Goal: Transaction & Acquisition: Purchase product/service

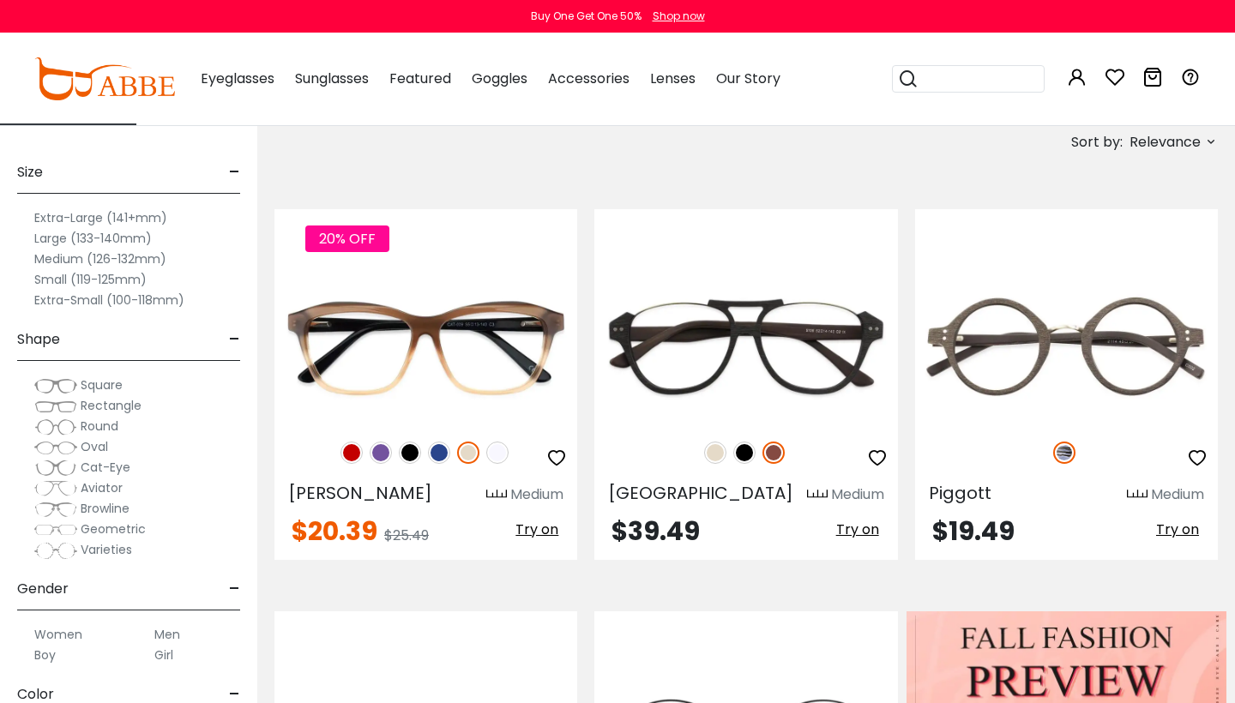
scroll to position [282, 0]
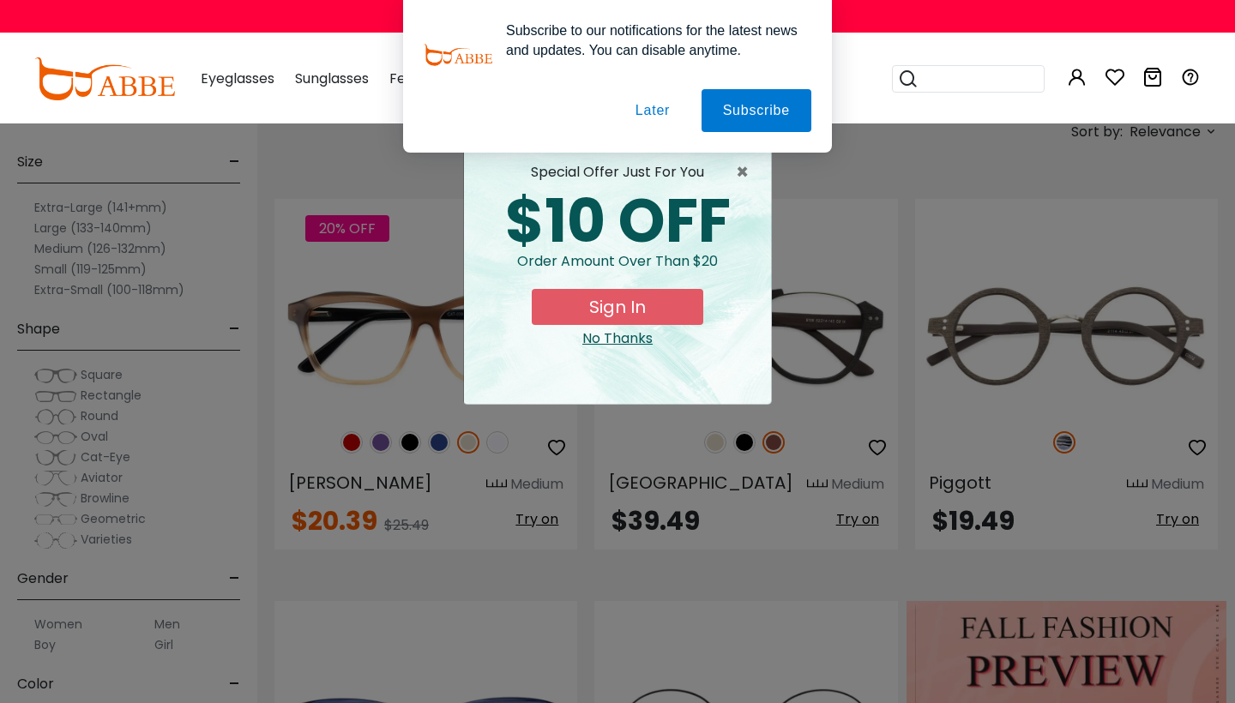
click at [57, 268] on div "× special offer just for you $10 OFF Order amount over than $20 Sign In No Than…" at bounding box center [617, 351] width 1235 height 703
click at [94, 266] on div "× special offer just for you $10 OFF Order amount over than $20 Sign In No Than…" at bounding box center [617, 351] width 1235 height 703
click at [660, 108] on button "Later" at bounding box center [652, 110] width 77 height 43
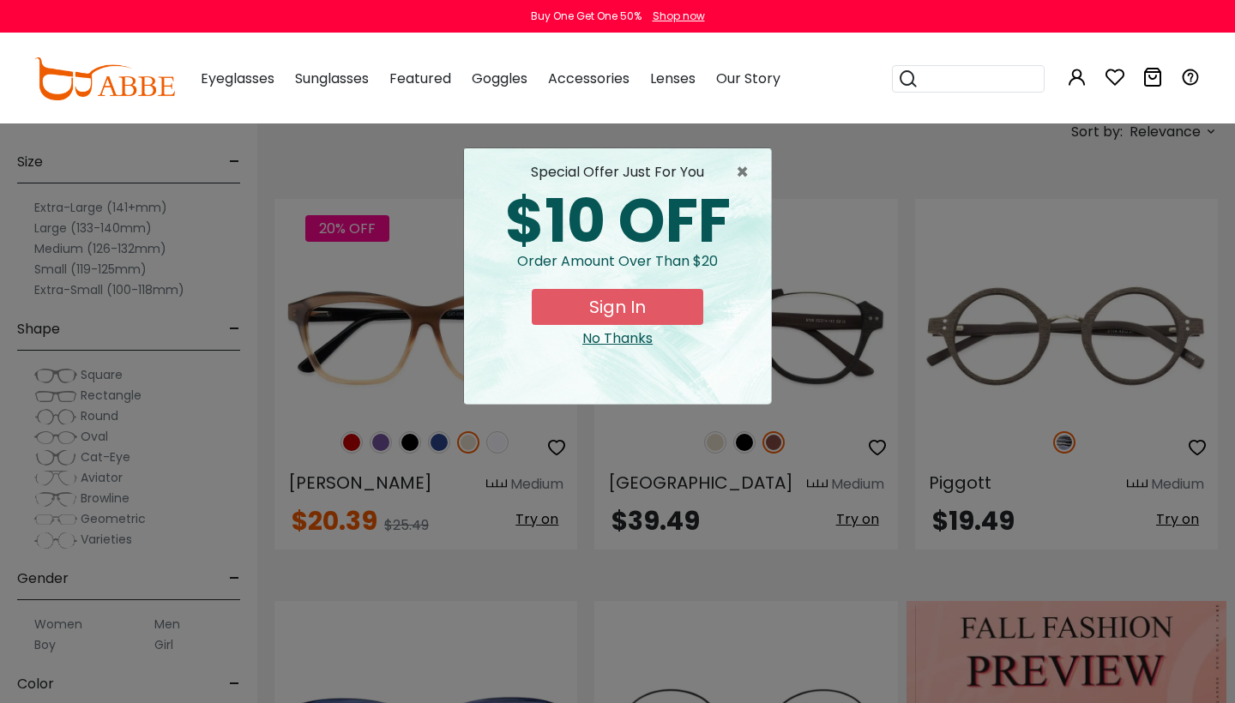
click at [627, 343] on div "No Thanks" at bounding box center [618, 338] width 280 height 21
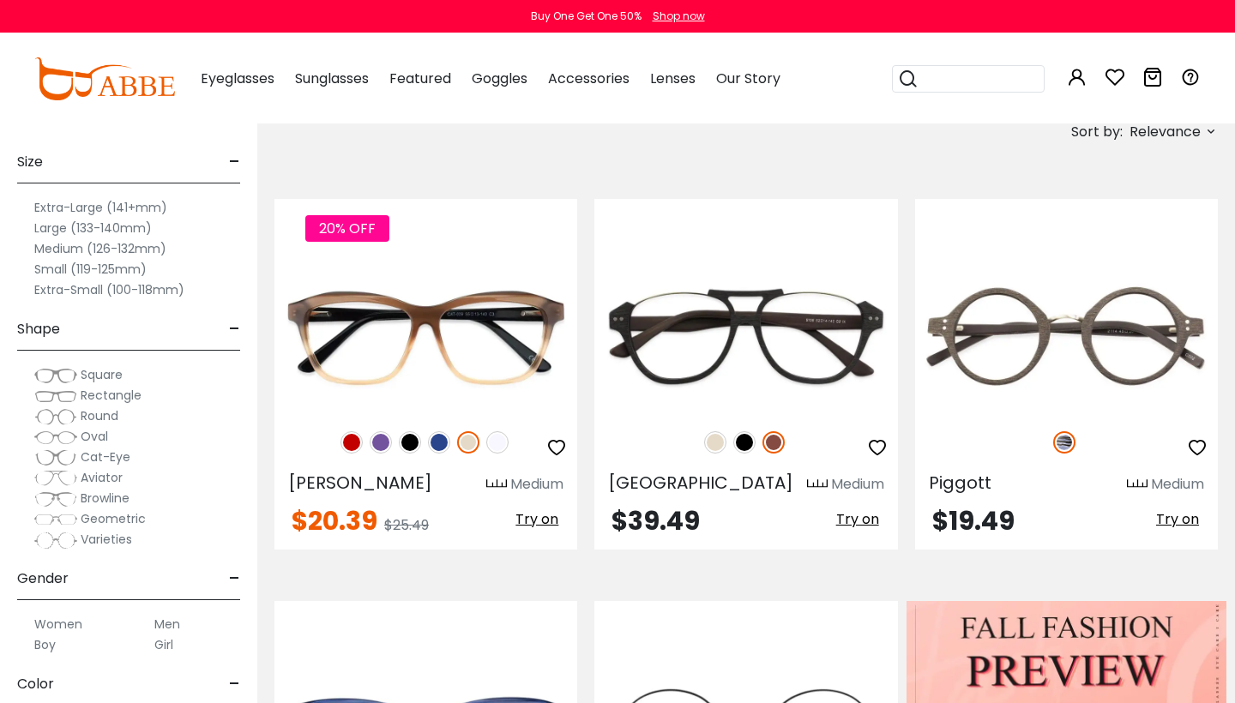
click at [57, 265] on label "Small (119-125mm)" at bounding box center [90, 269] width 112 height 21
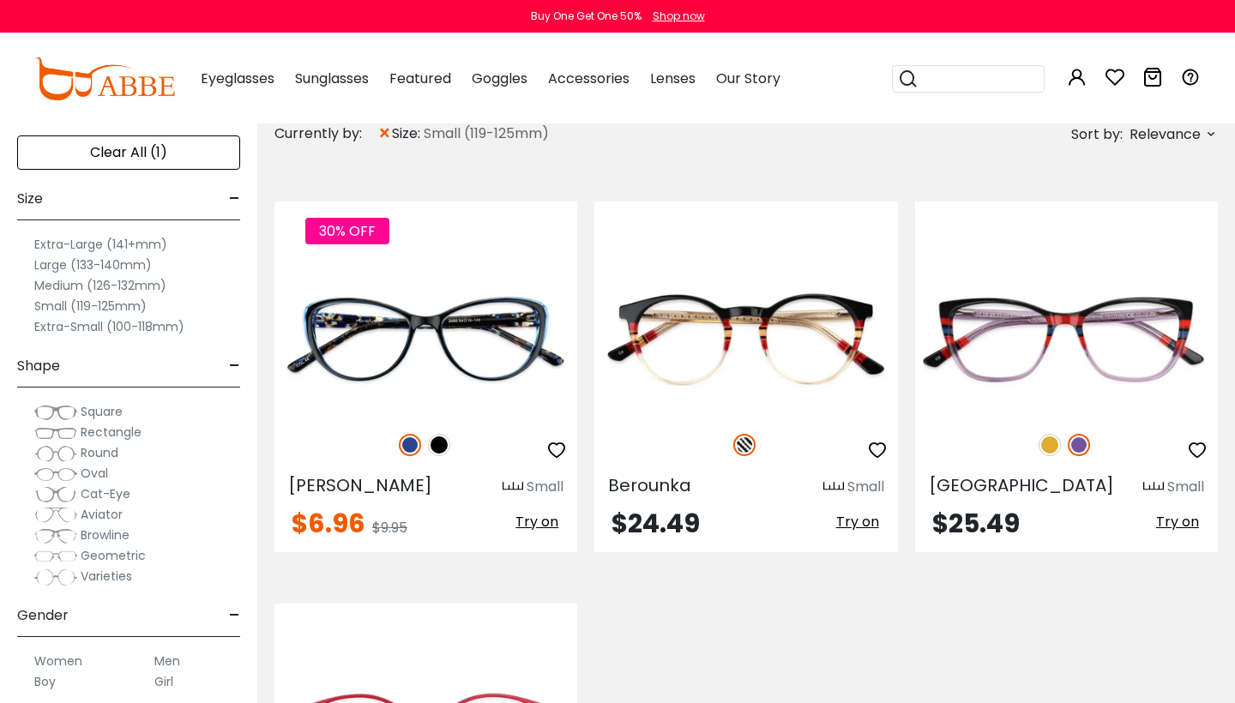
scroll to position [289, 0]
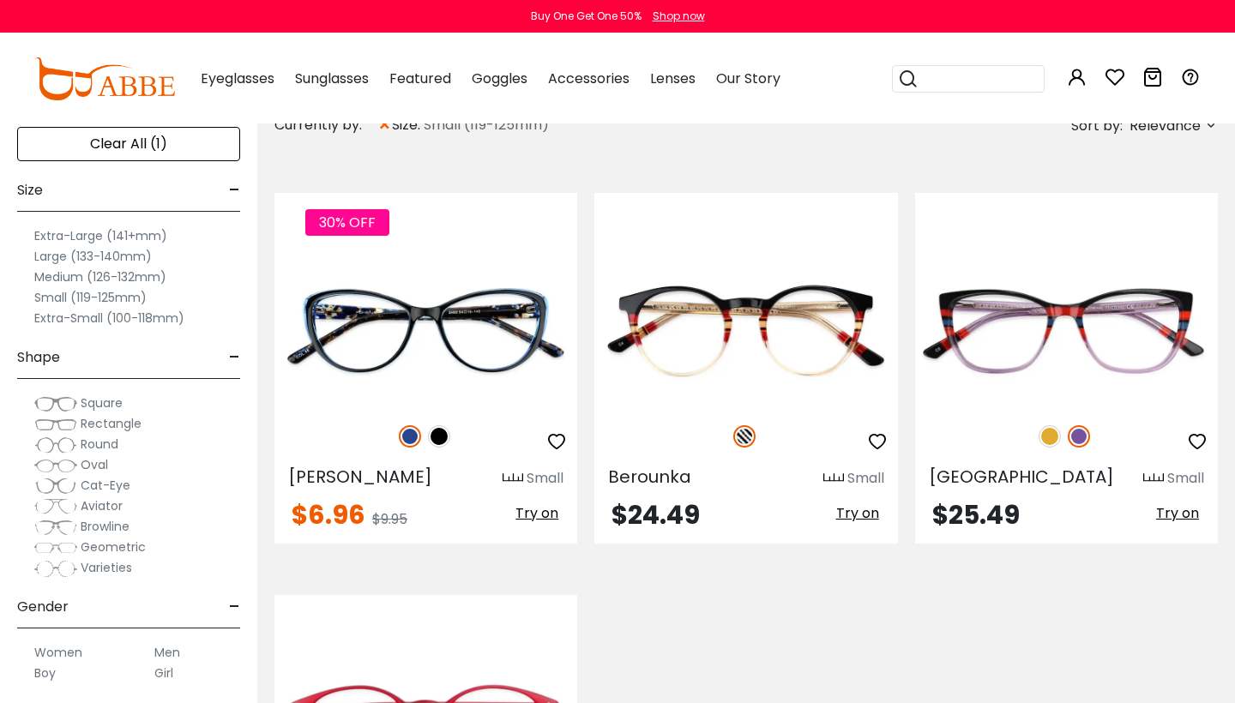
click at [131, 297] on label "Small (119-125mm)" at bounding box center [90, 297] width 112 height 21
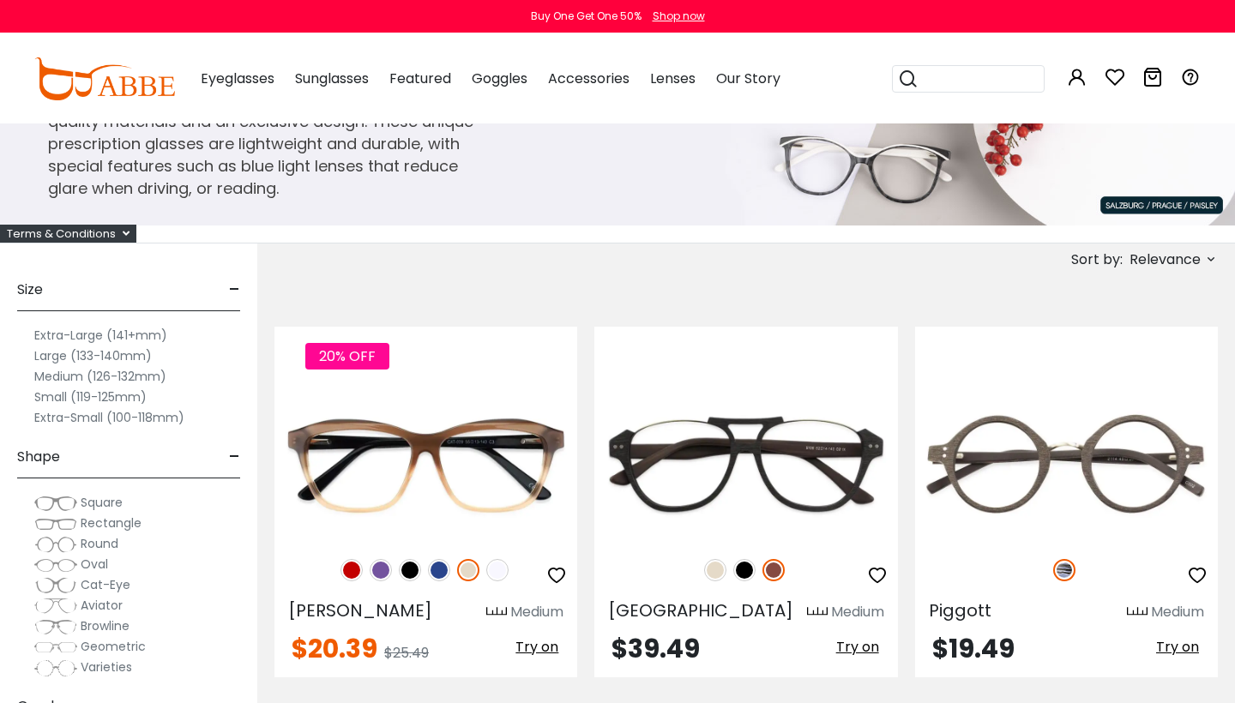
scroll to position [160, 0]
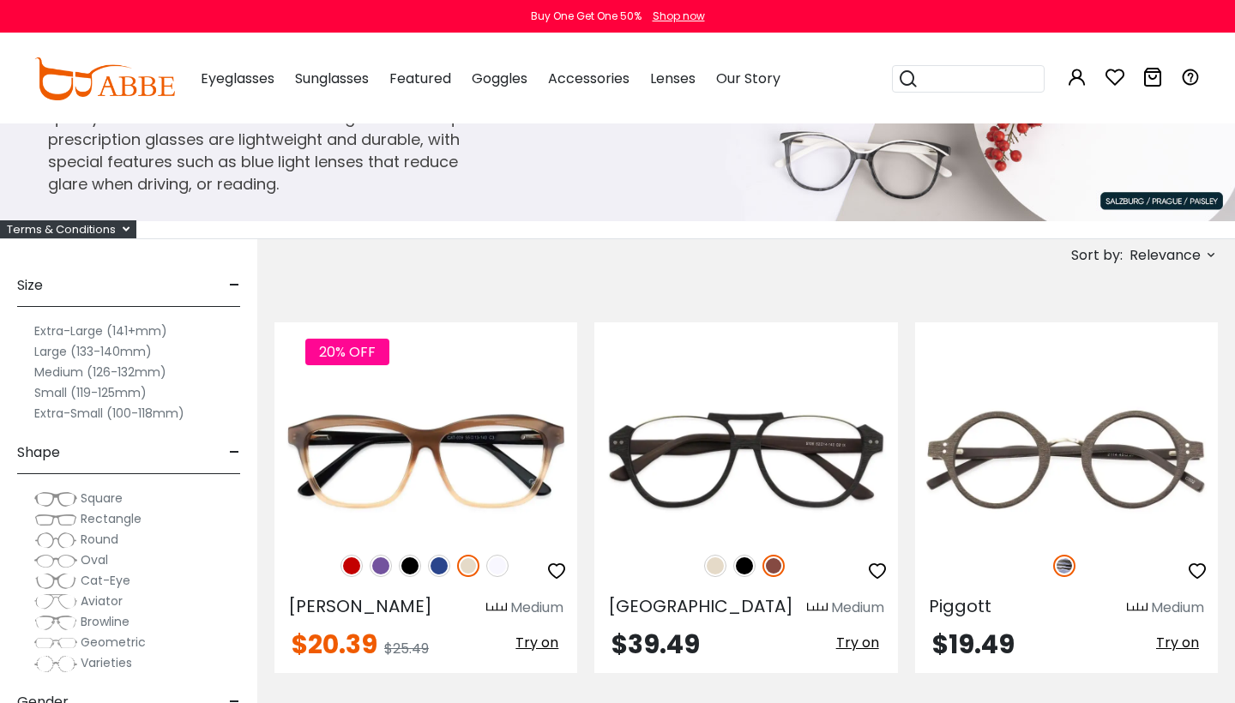
click at [57, 370] on label "Medium (126-132mm)" at bounding box center [100, 372] width 132 height 21
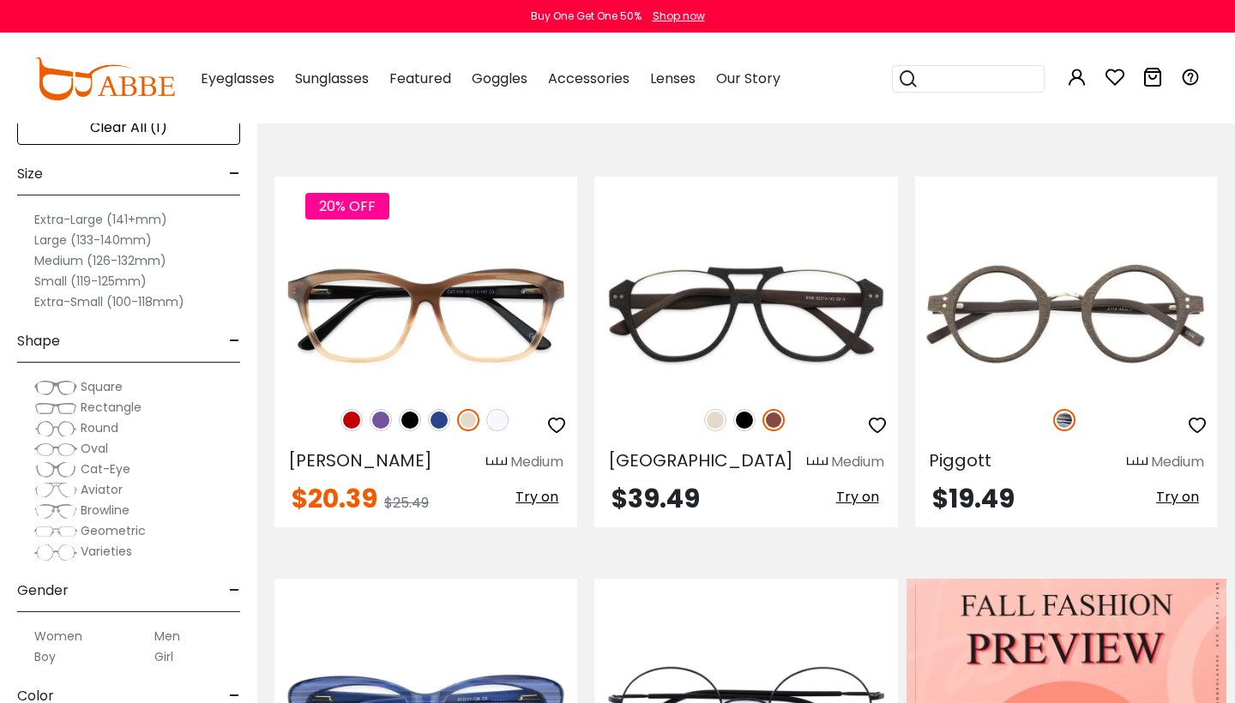
scroll to position [332, 0]
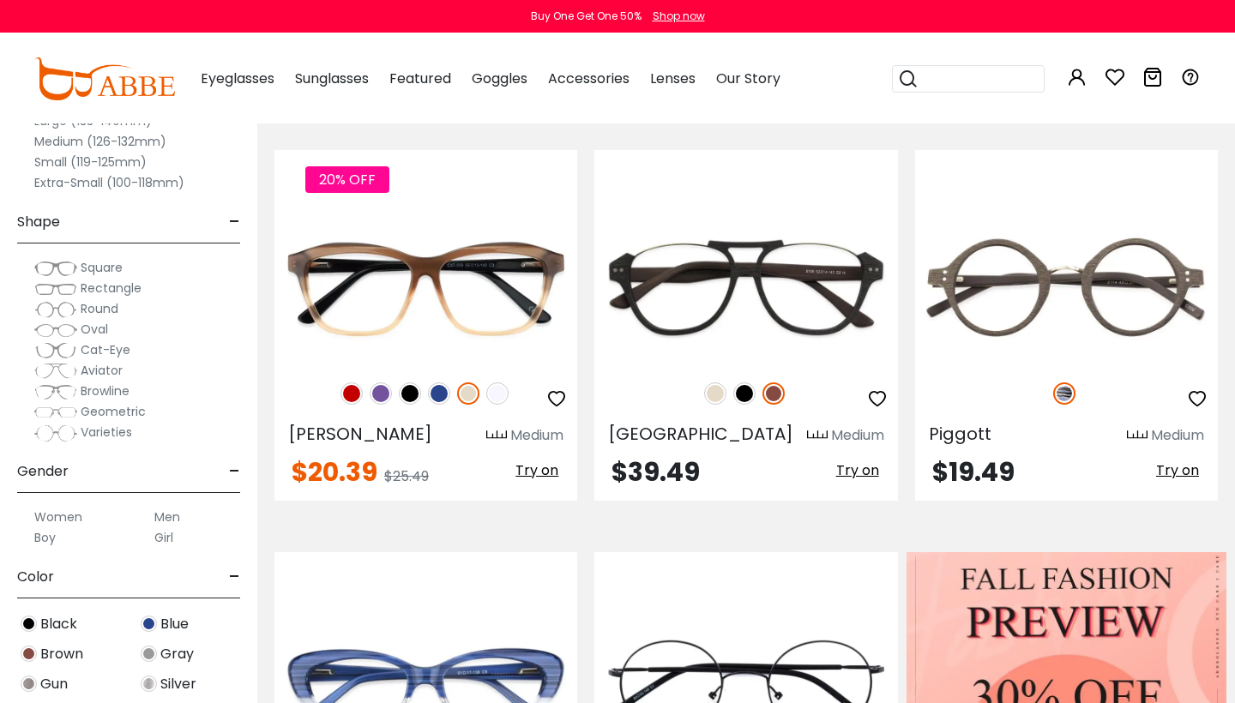
click at [53, 162] on label "Small (119-125mm)" at bounding box center [90, 162] width 112 height 21
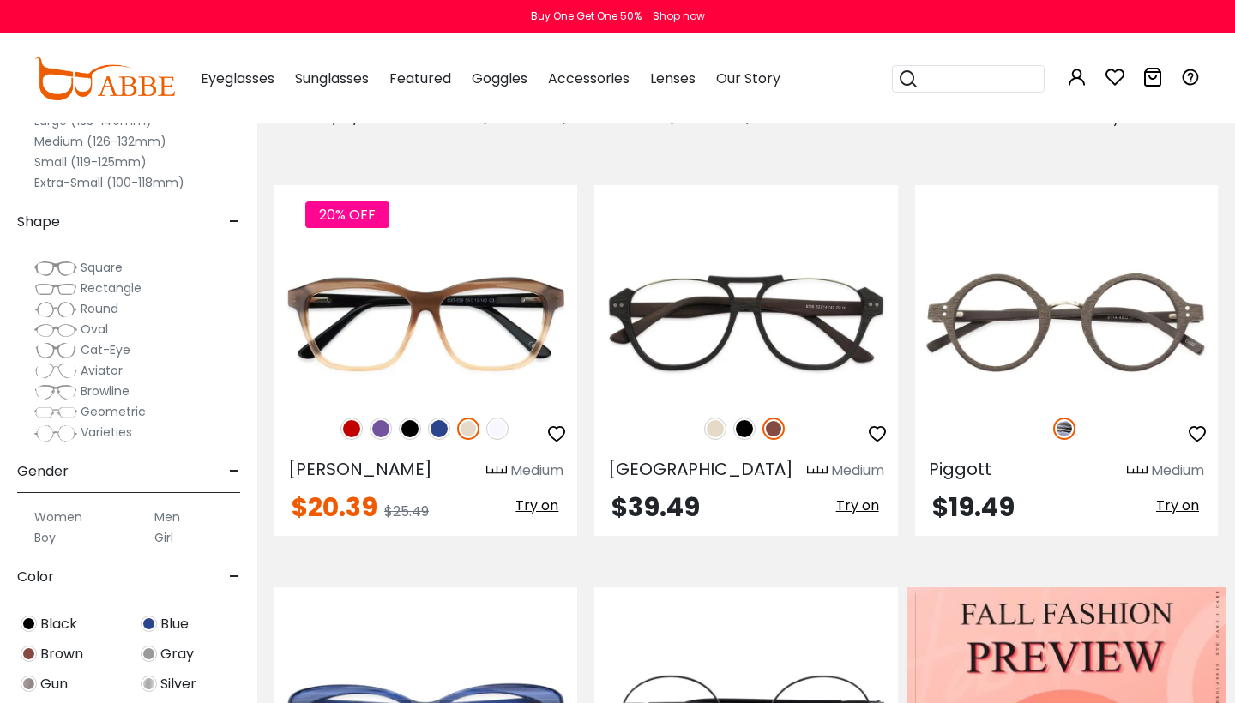
scroll to position [331, 0]
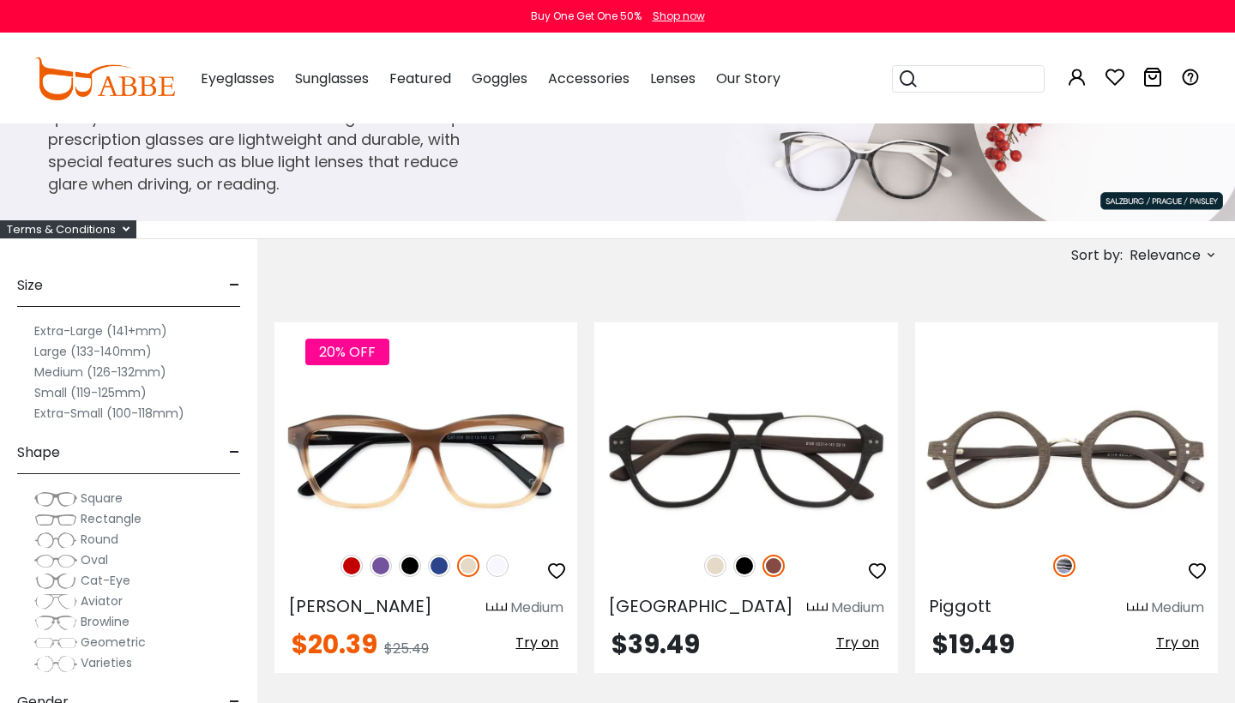
click at [48, 393] on label "Small (119-125mm)" at bounding box center [90, 392] width 112 height 21
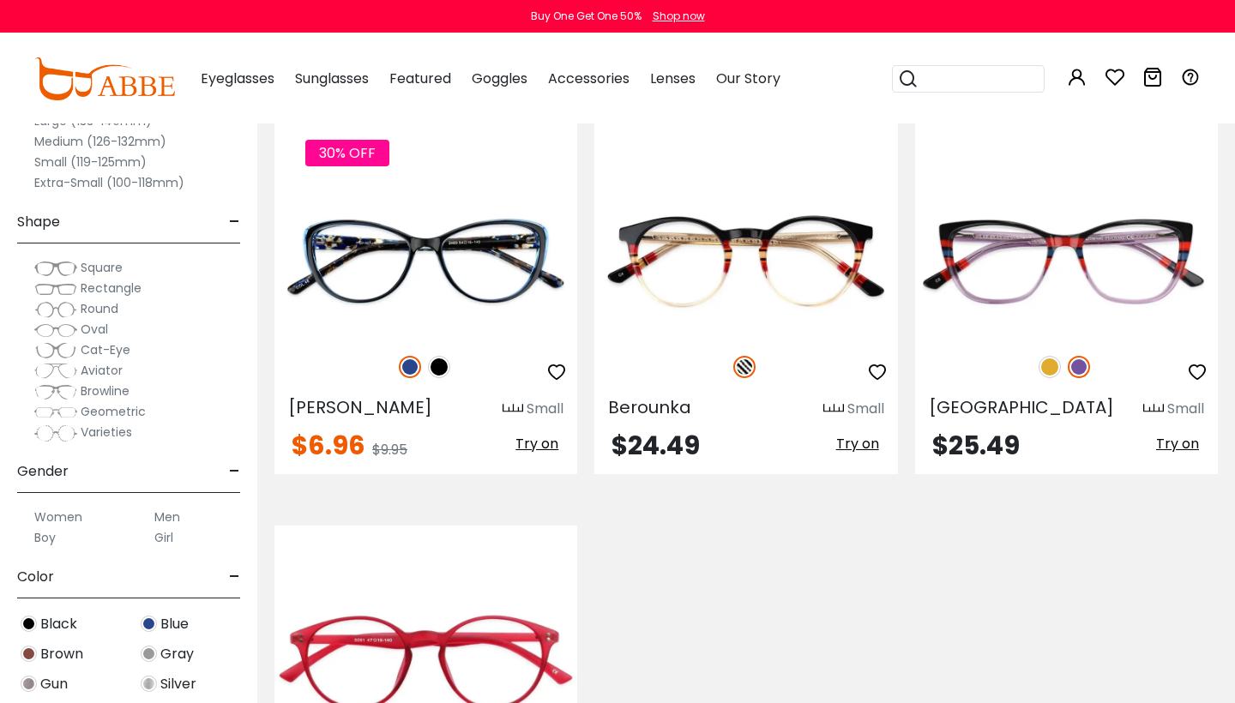
scroll to position [359, 0]
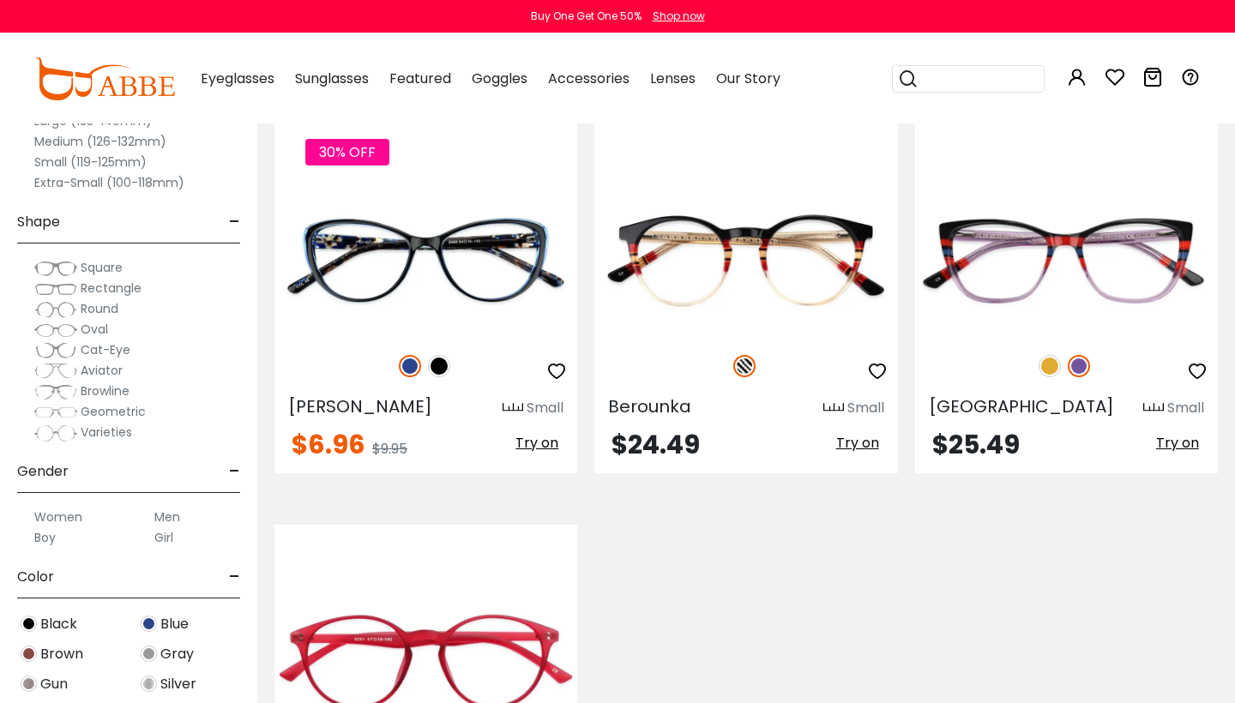
click at [67, 310] on img at bounding box center [55, 309] width 43 height 17
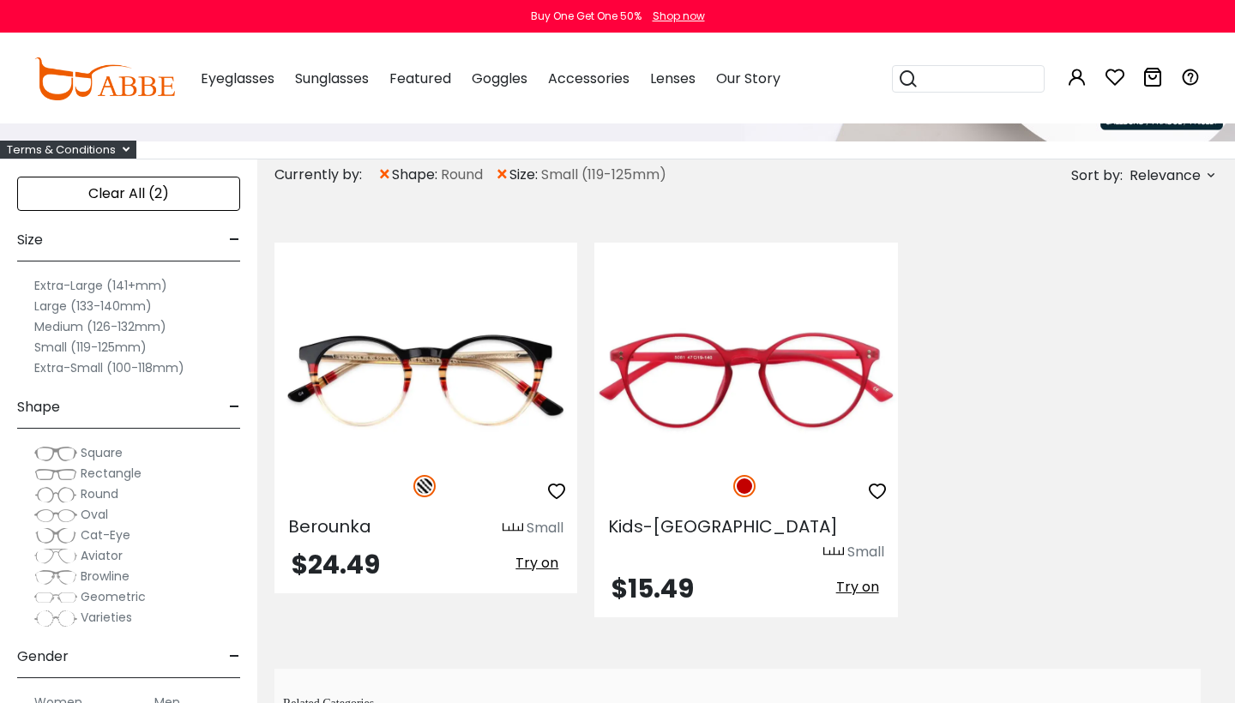
scroll to position [246, 0]
